Goal: Entertainment & Leisure: Browse casually

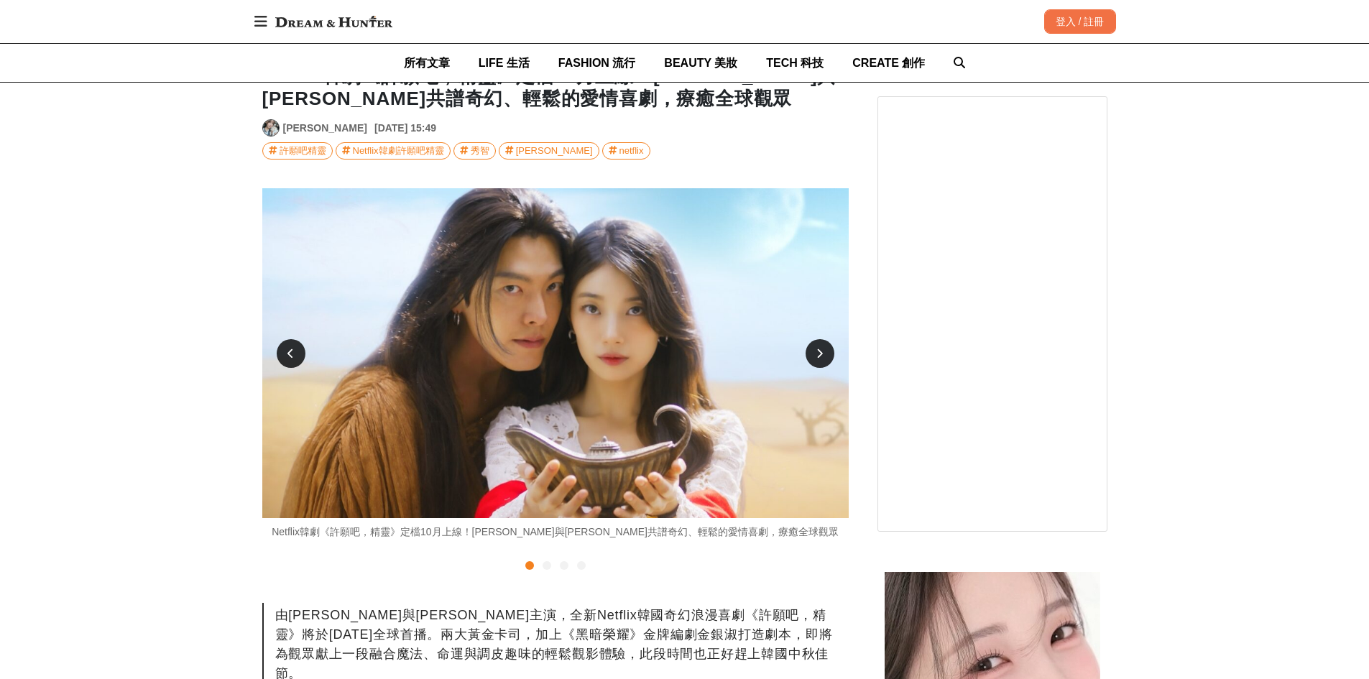
scroll to position [216, 0]
click at [821, 349] on icon at bounding box center [819, 354] width 6 height 10
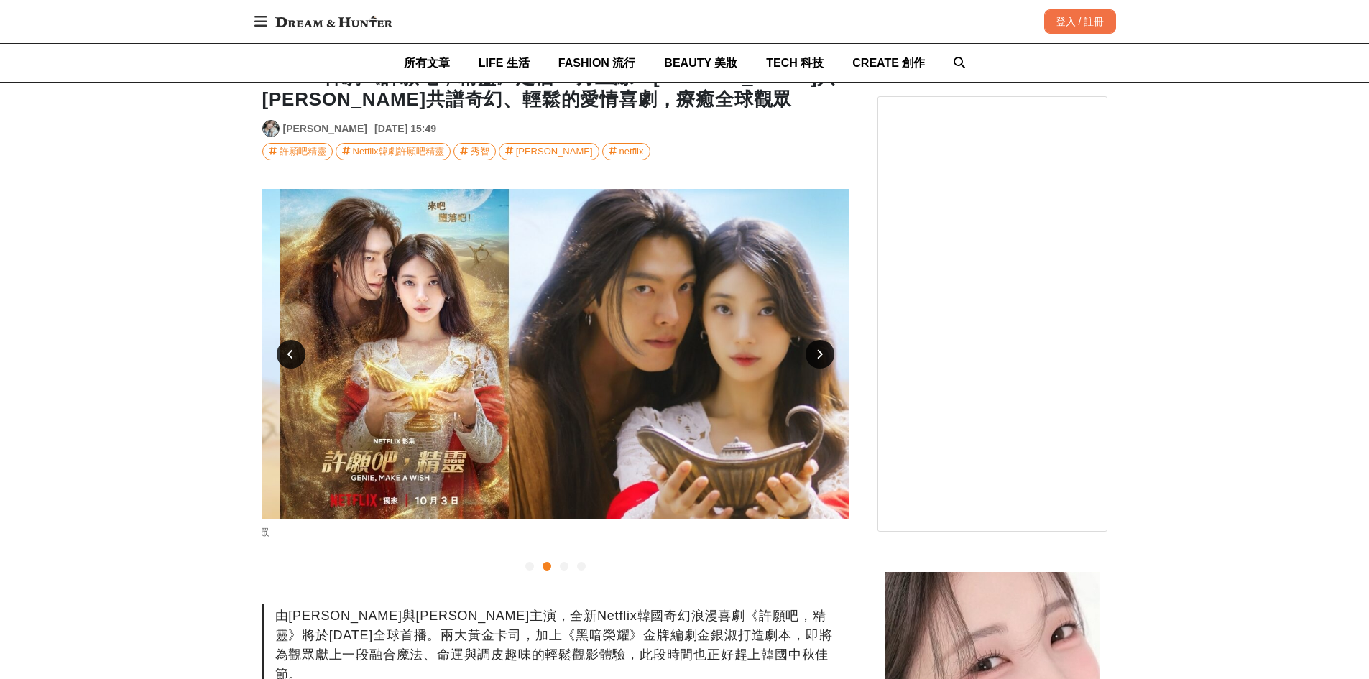
scroll to position [0, 586]
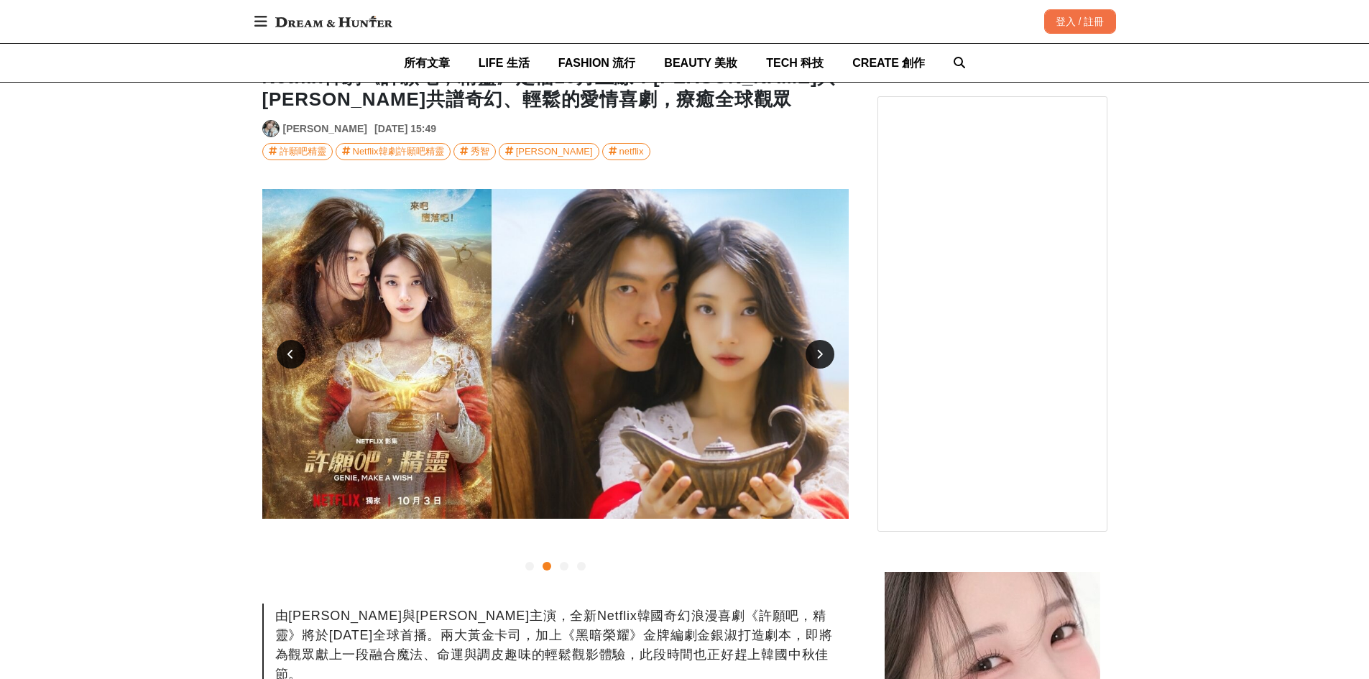
click at [820, 352] on icon at bounding box center [819, 354] width 6 height 10
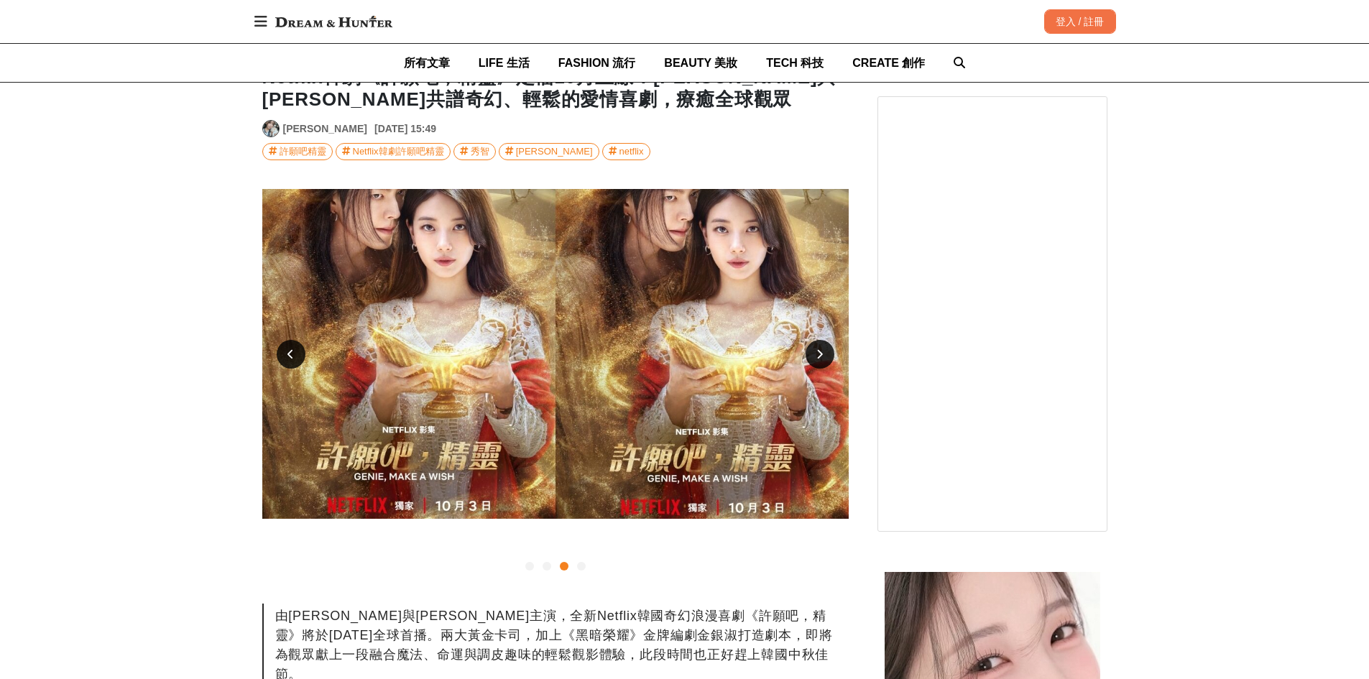
scroll to position [144, 0]
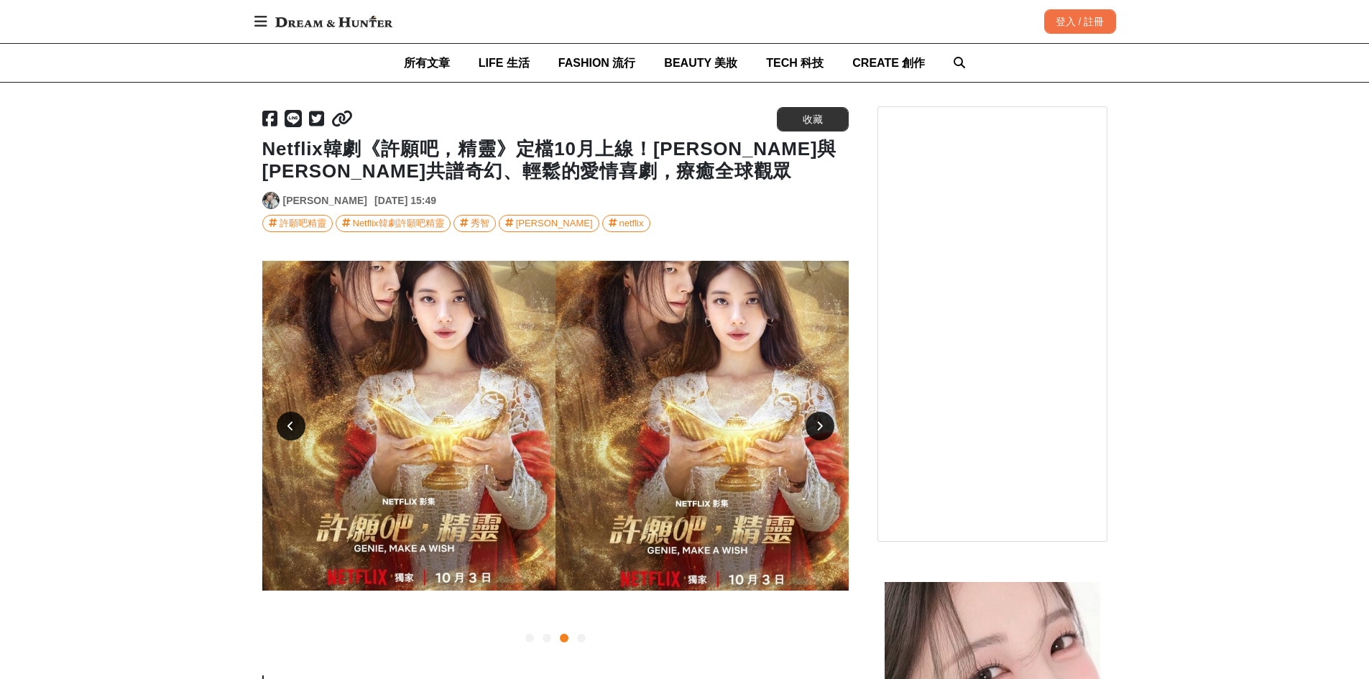
click at [817, 423] on icon at bounding box center [819, 426] width 6 height 10
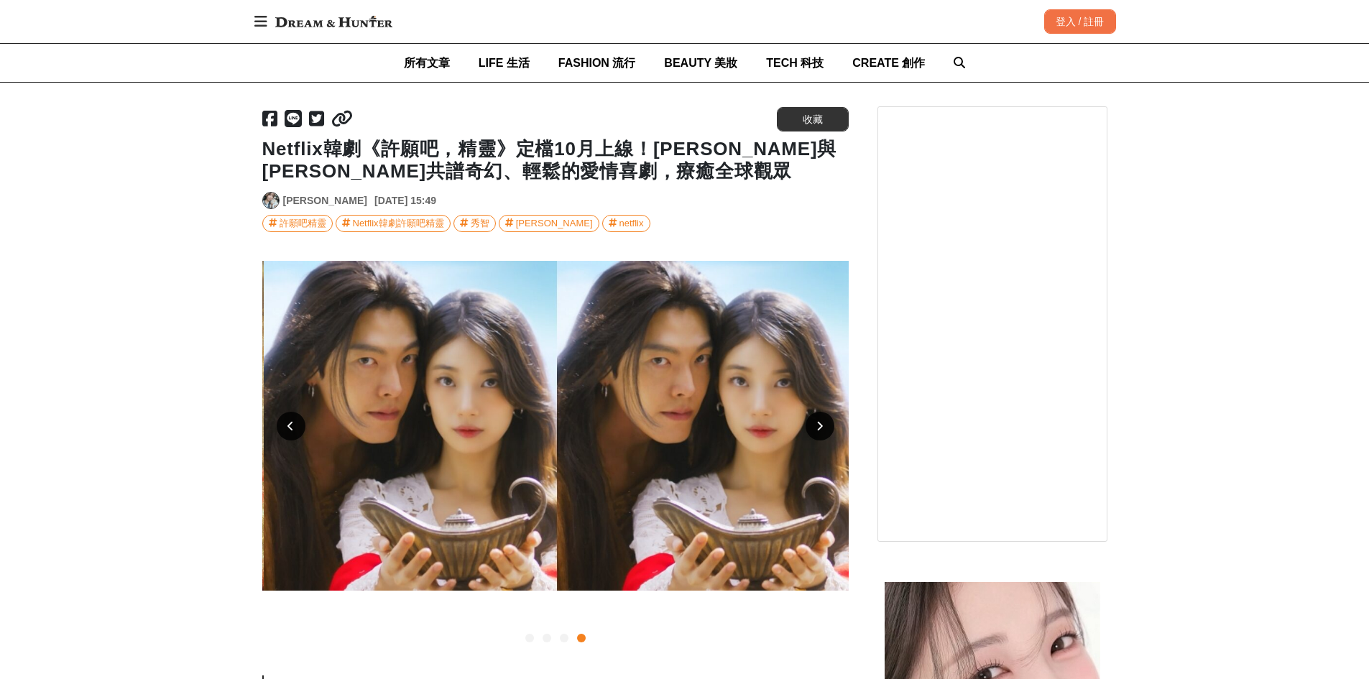
scroll to position [0, 1759]
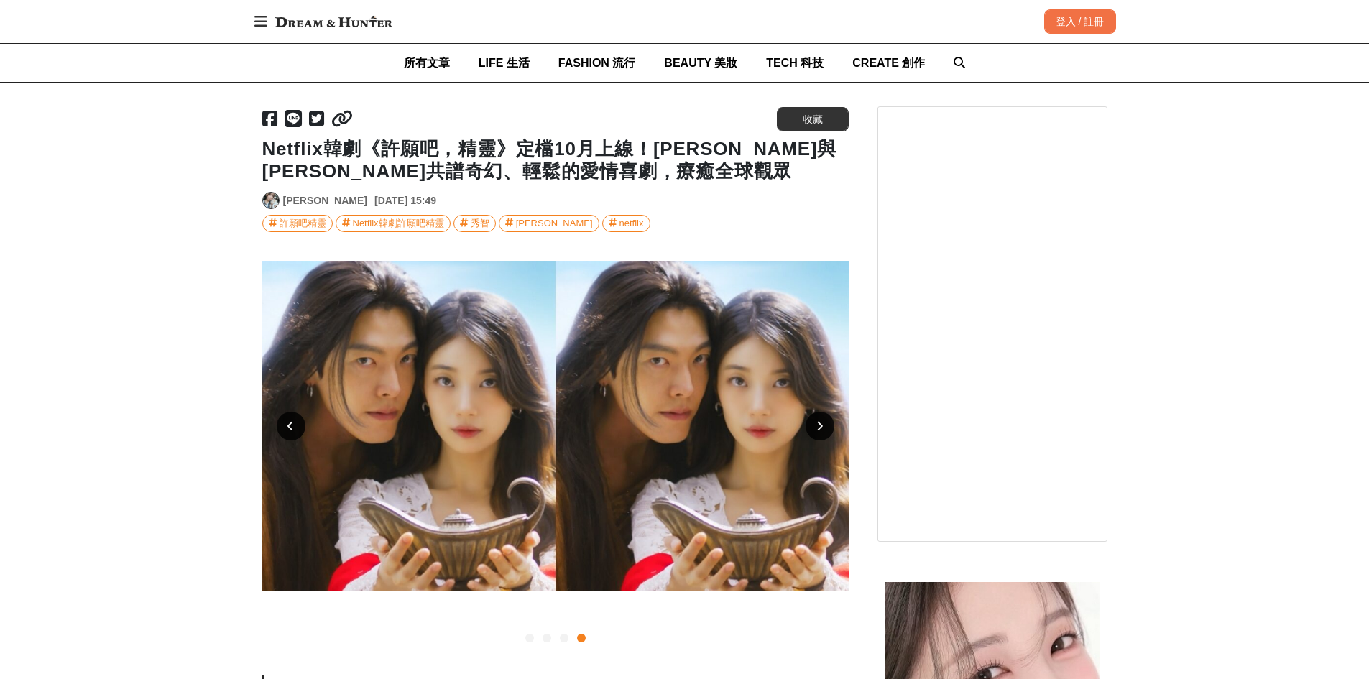
click at [822, 423] on icon at bounding box center [819, 426] width 6 height 10
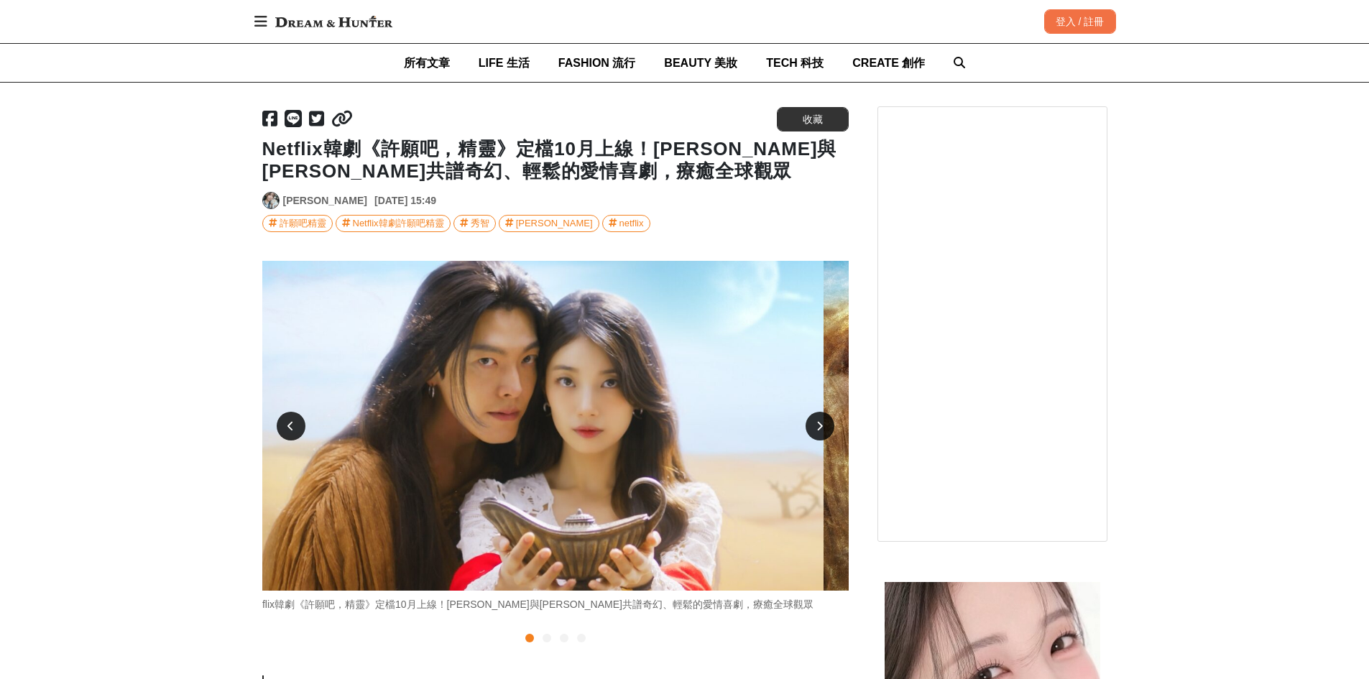
scroll to position [0, 0]
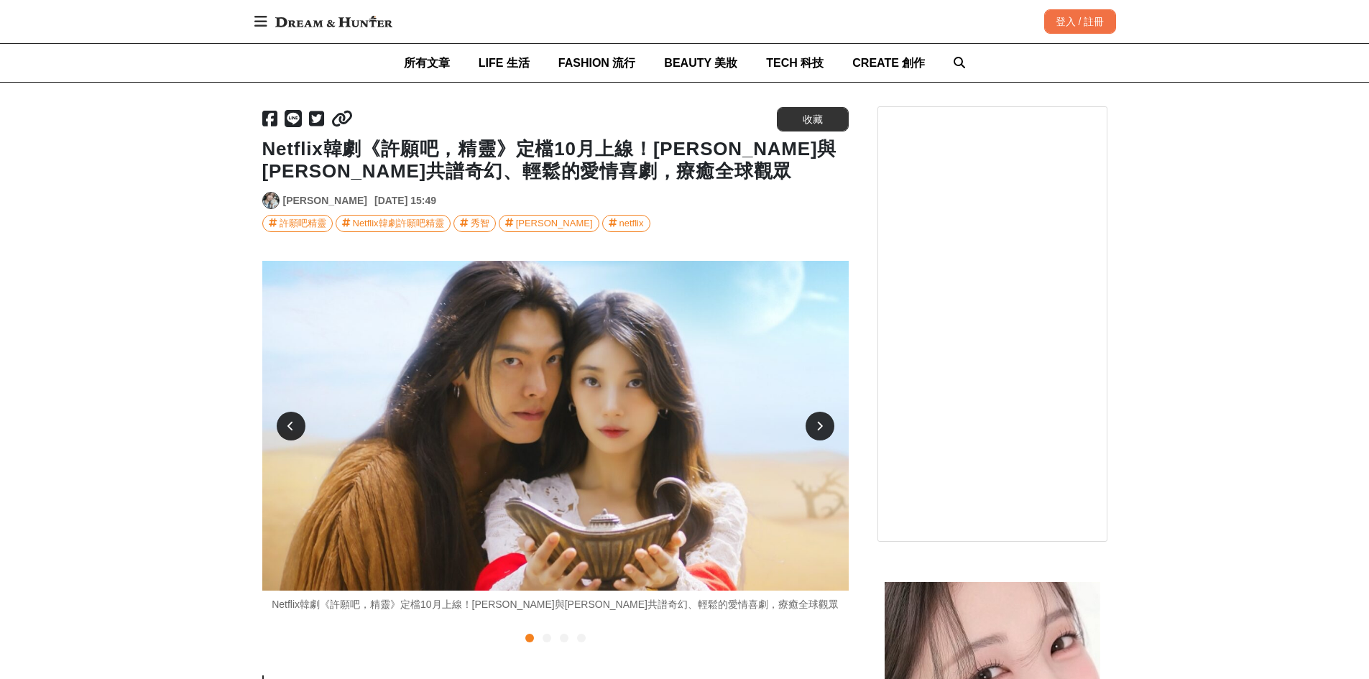
click at [823, 424] on div at bounding box center [819, 426] width 29 height 29
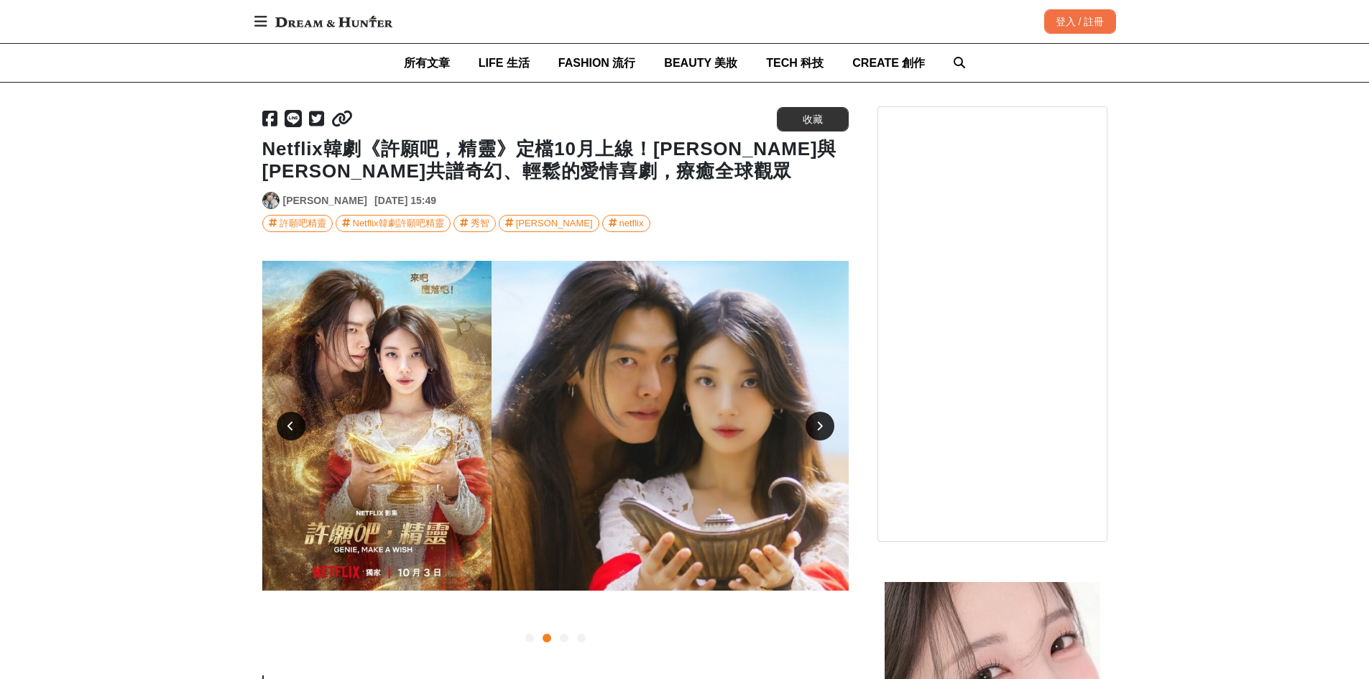
click at [823, 424] on div at bounding box center [819, 426] width 29 height 29
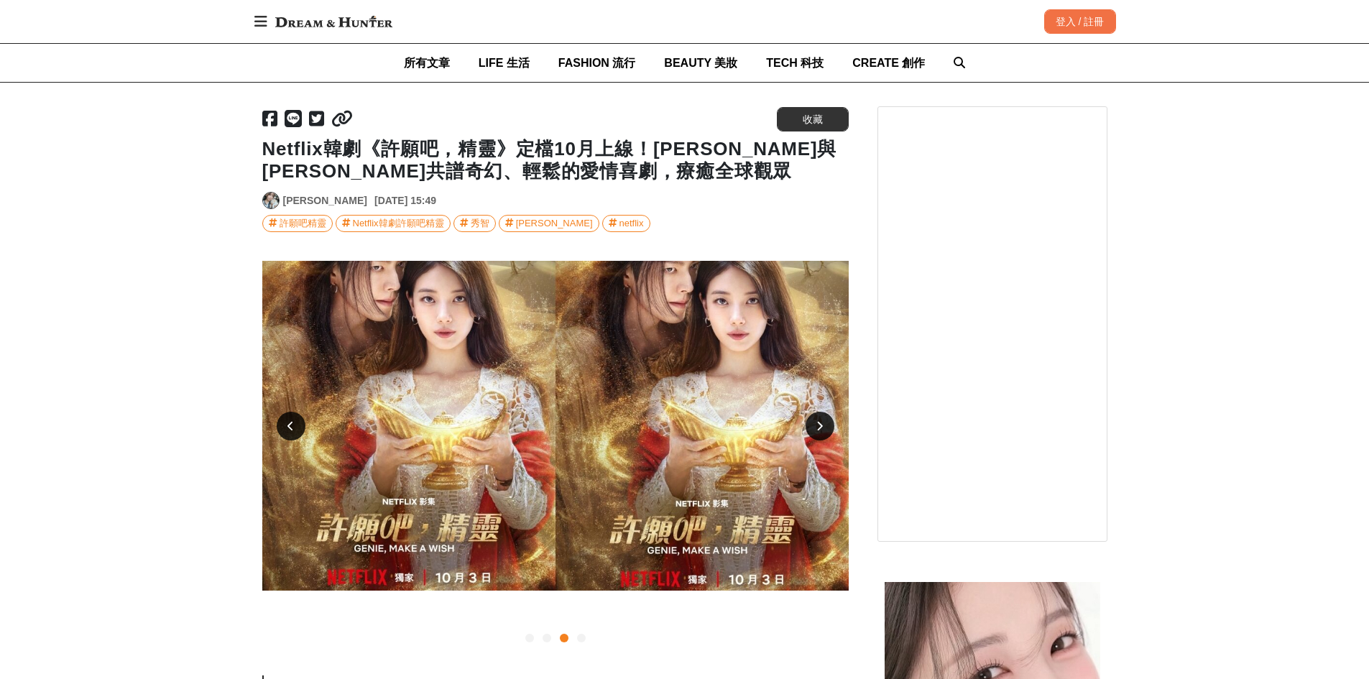
click at [821, 427] on icon at bounding box center [819, 426] width 6 height 10
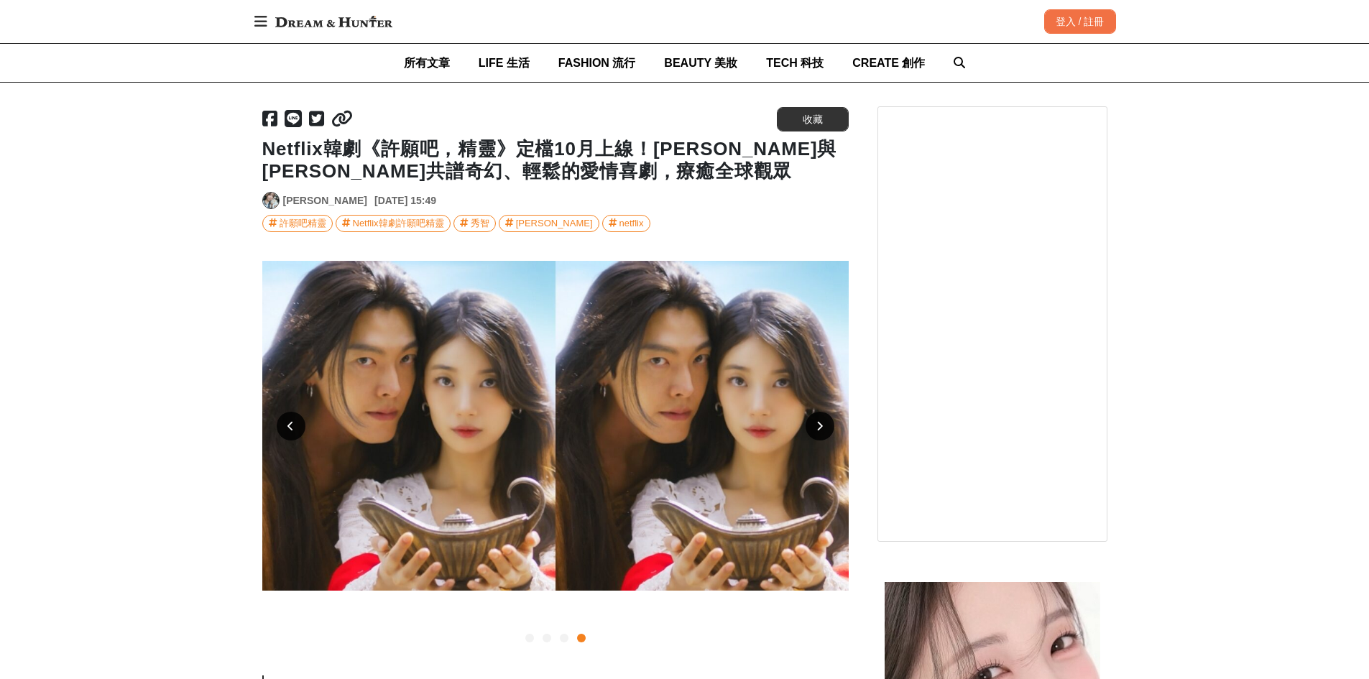
click at [821, 428] on icon at bounding box center [819, 426] width 6 height 10
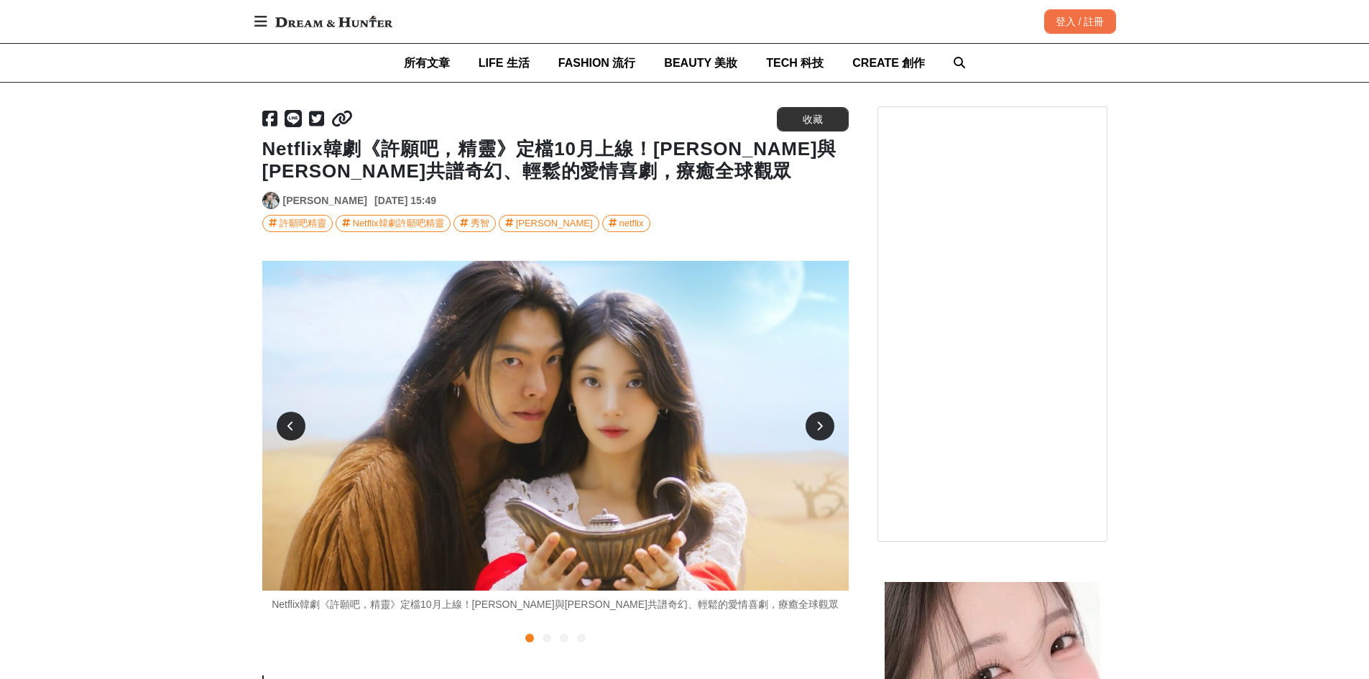
click at [821, 428] on icon at bounding box center [819, 426] width 6 height 10
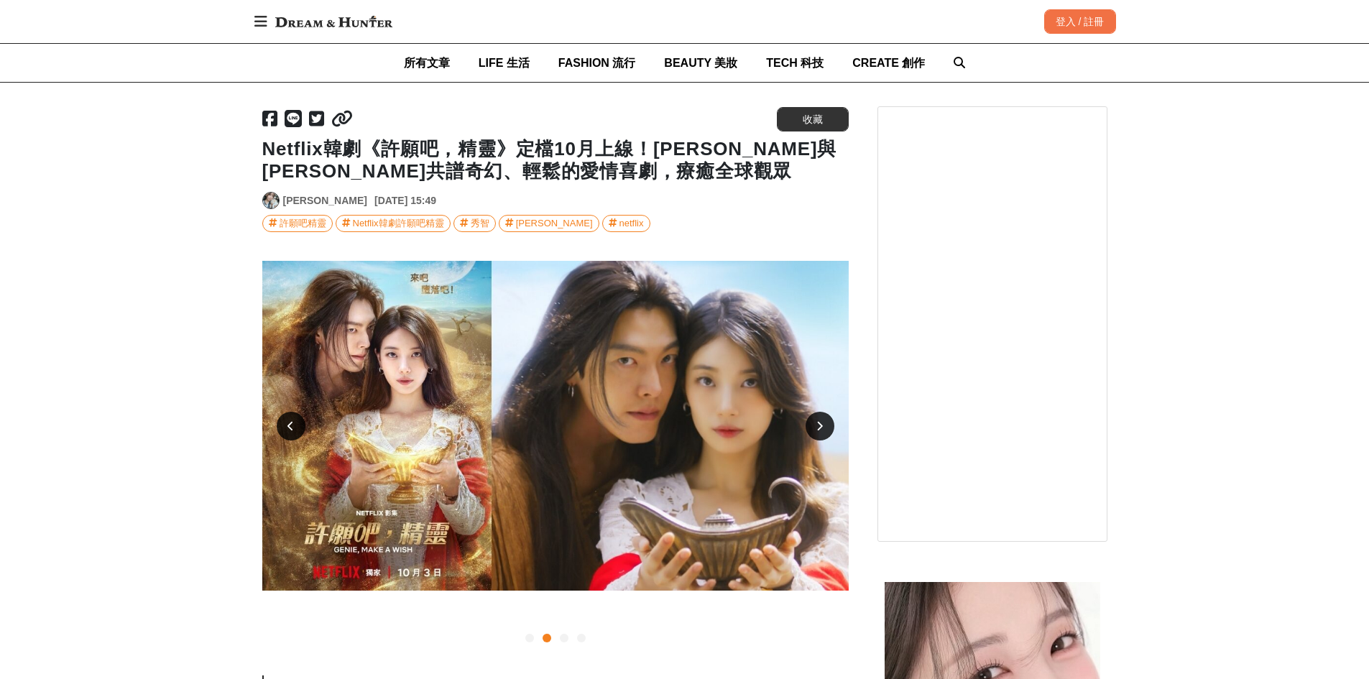
click at [821, 428] on icon at bounding box center [819, 426] width 6 height 10
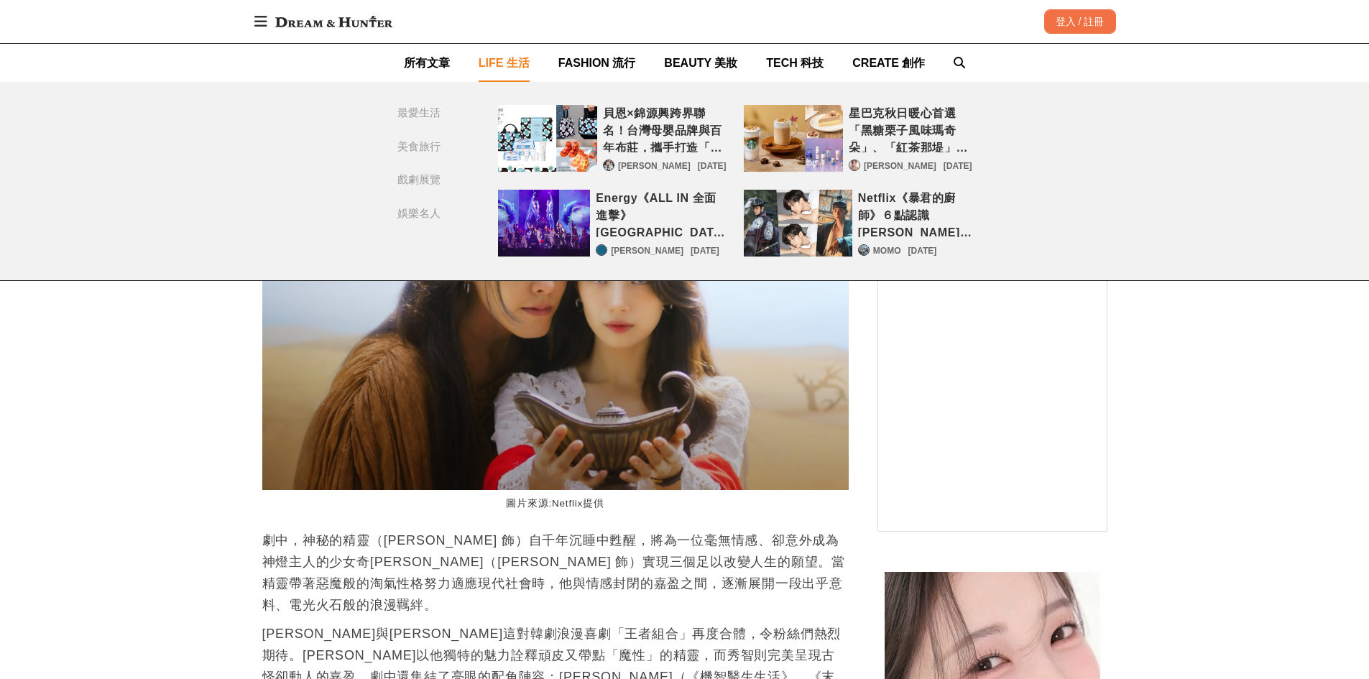
scroll to position [503, 0]
